Goal: Information Seeking & Learning: Learn about a topic

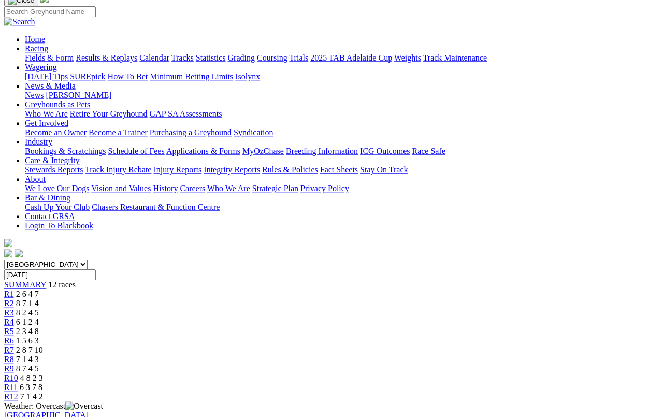
scroll to position [77, 0]
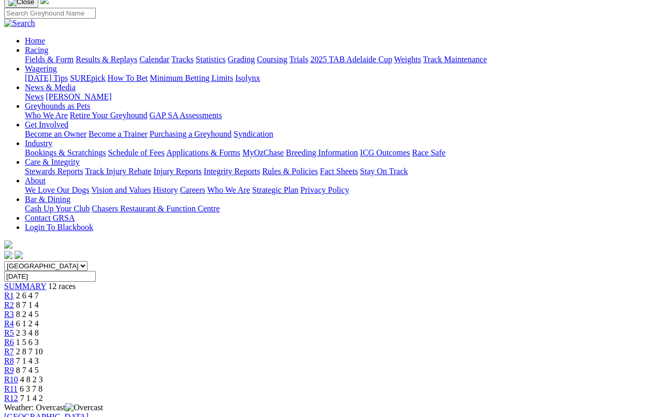
click at [18, 385] on span "R12" at bounding box center [11, 398] width 14 height 9
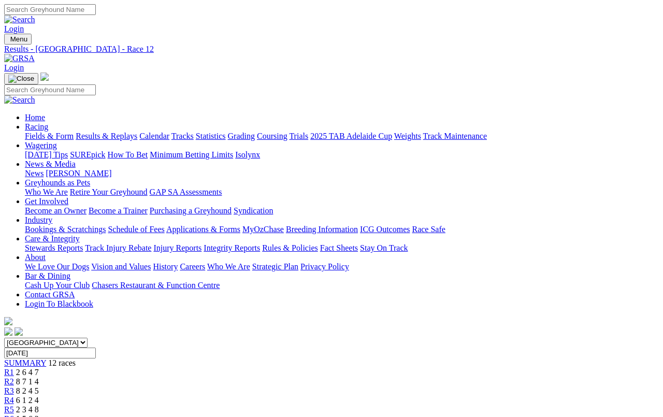
click at [129, 132] on link "Results & Replays" at bounding box center [107, 136] width 62 height 9
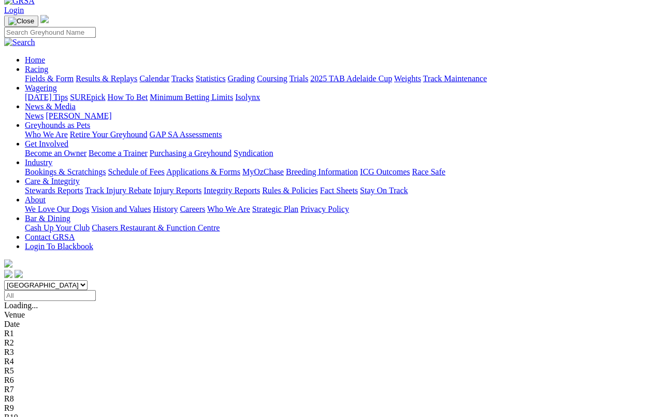
scroll to position [58, 0]
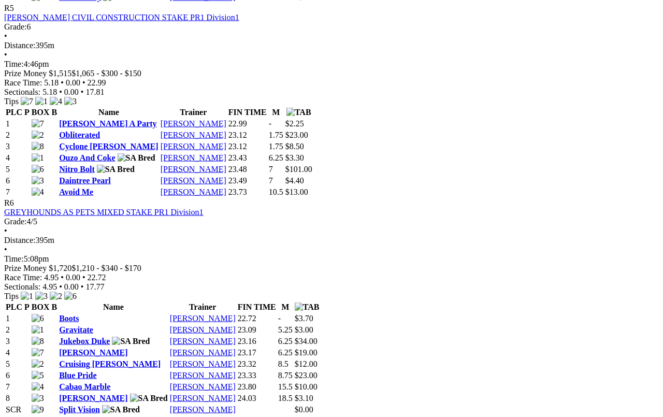
scroll to position [1279, 0]
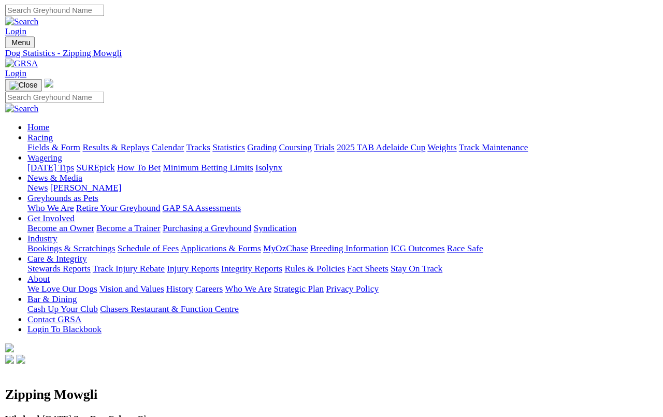
scroll to position [4, 0]
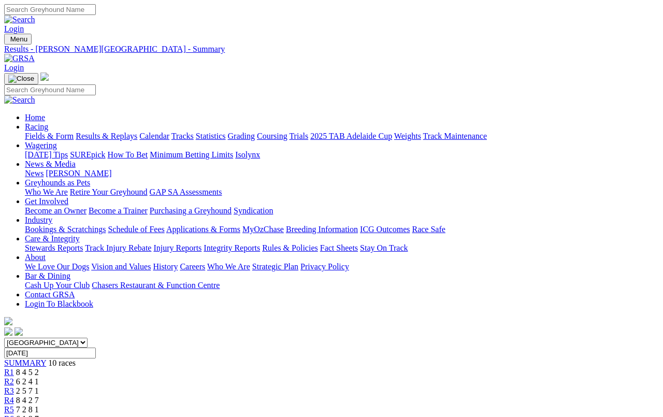
scroll to position [1316, 0]
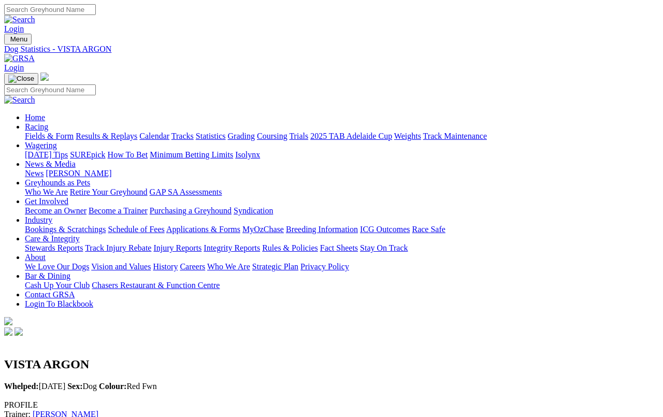
scroll to position [4, 0]
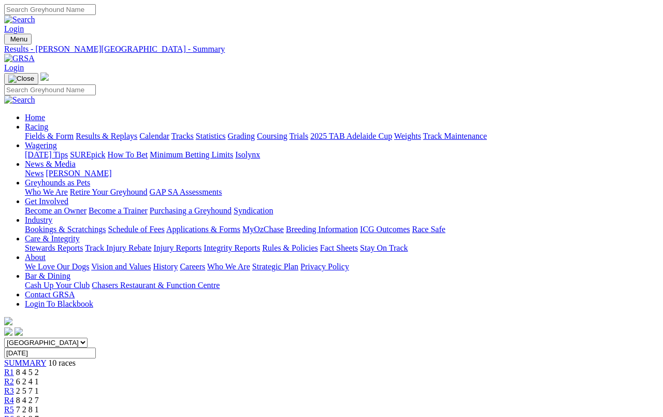
scroll to position [1335, 0]
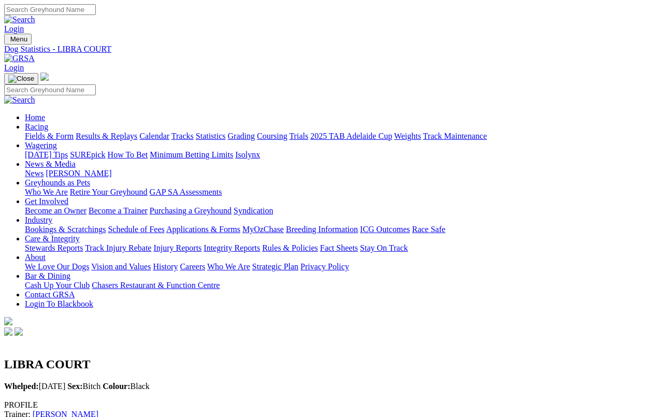
scroll to position [4, 0]
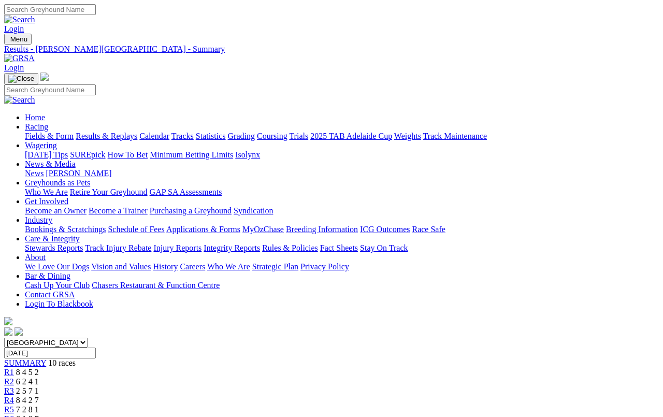
scroll to position [1354, 0]
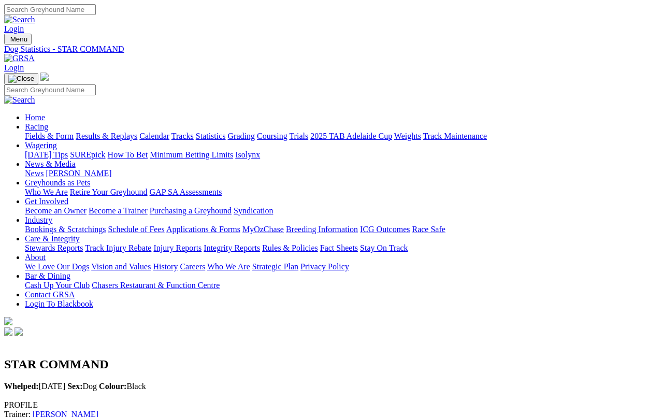
scroll to position [4, 0]
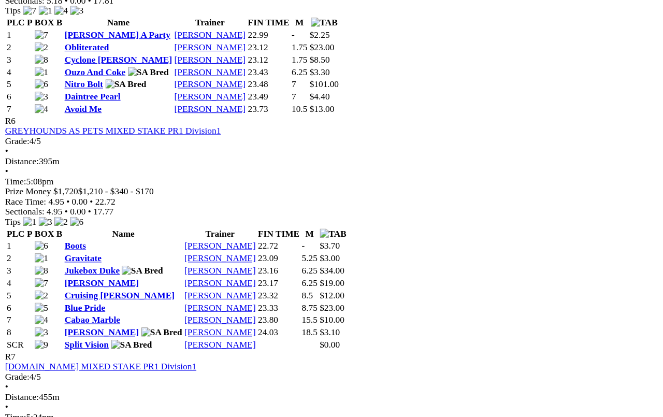
scroll to position [1372, 0]
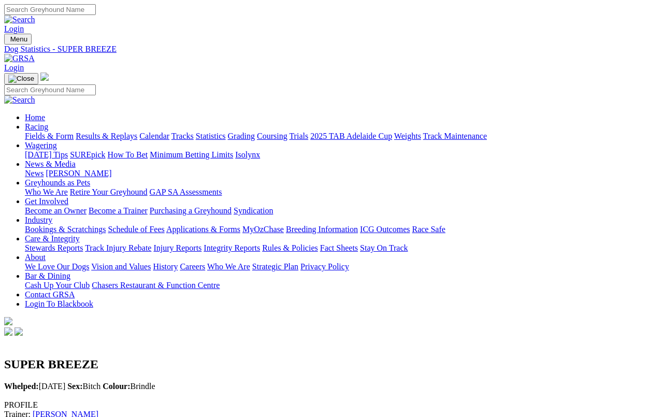
scroll to position [4, 0]
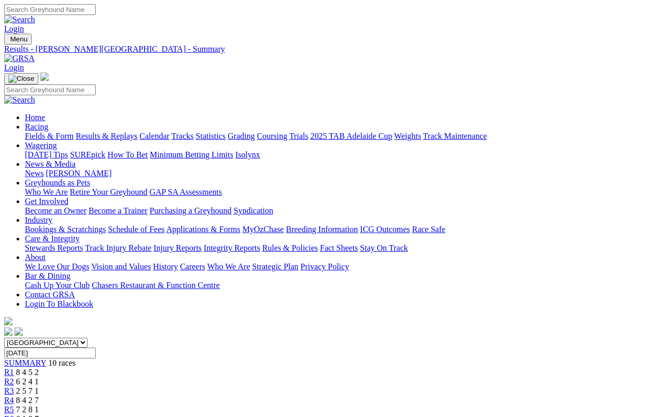
click at [37, 132] on link "Fields & Form" at bounding box center [49, 136] width 49 height 9
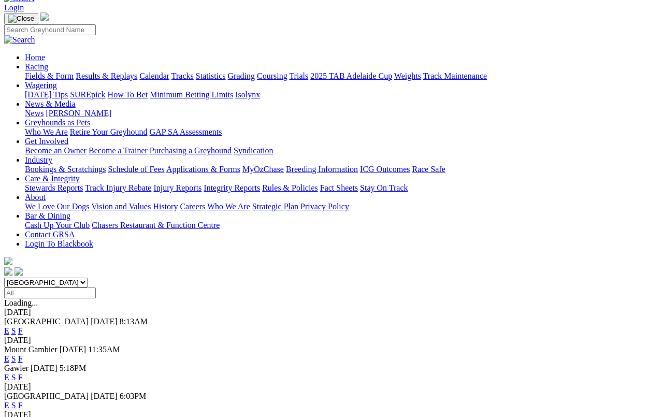
scroll to position [59, 0]
click at [23, 328] on link "F" at bounding box center [20, 332] width 5 height 9
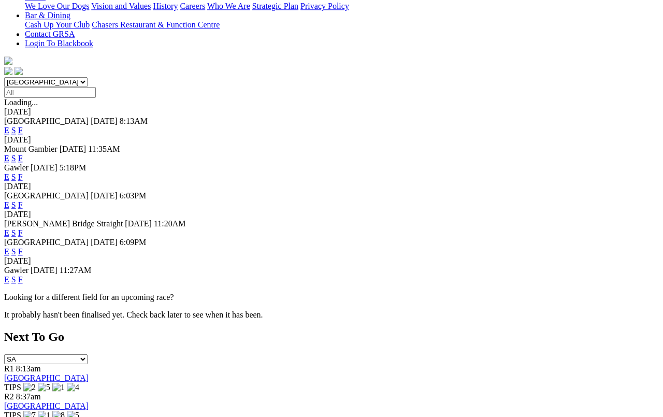
scroll to position [261, 0]
click at [23, 275] on link "F" at bounding box center [20, 279] width 5 height 9
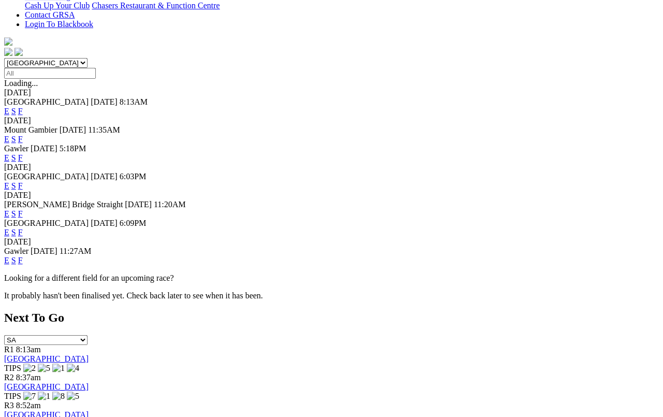
scroll to position [280, 0]
click at [9, 228] on link "E" at bounding box center [6, 232] width 5 height 9
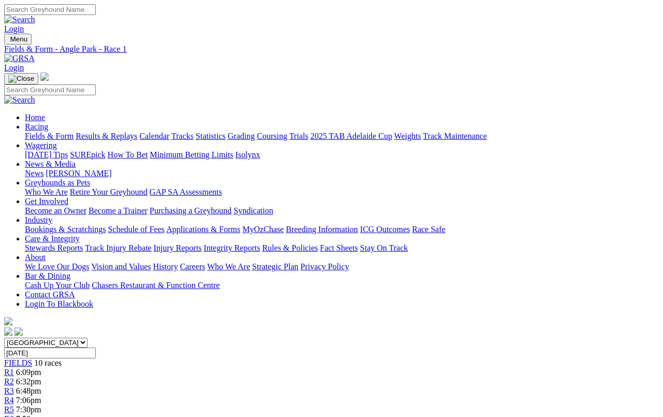
scroll to position [4, 0]
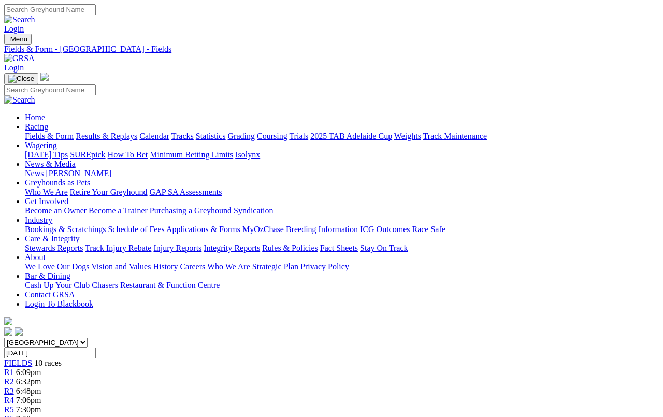
click at [125, 132] on link "Results & Replays" at bounding box center [107, 136] width 62 height 9
